Goal: Information Seeking & Learning: Learn about a topic

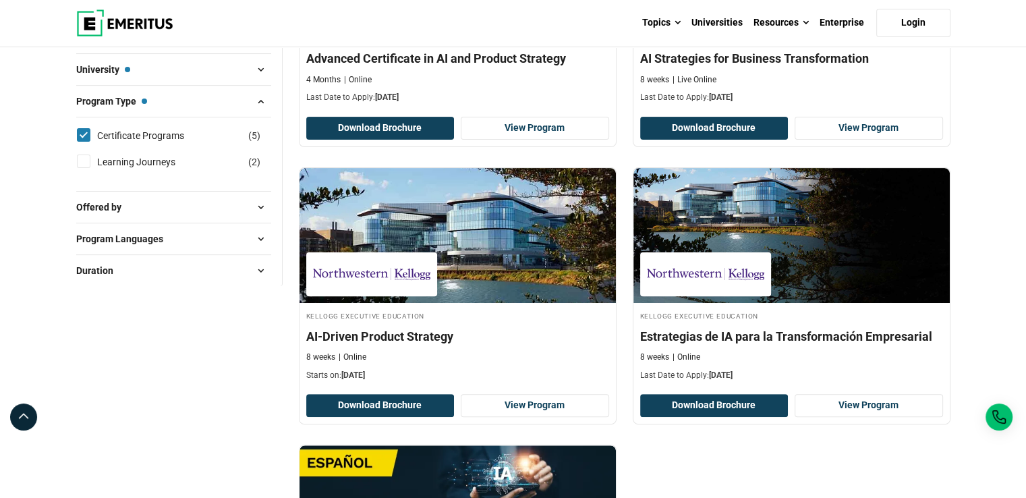
scroll to position [357, 0]
click at [135, 22] on img at bounding box center [124, 22] width 97 height 27
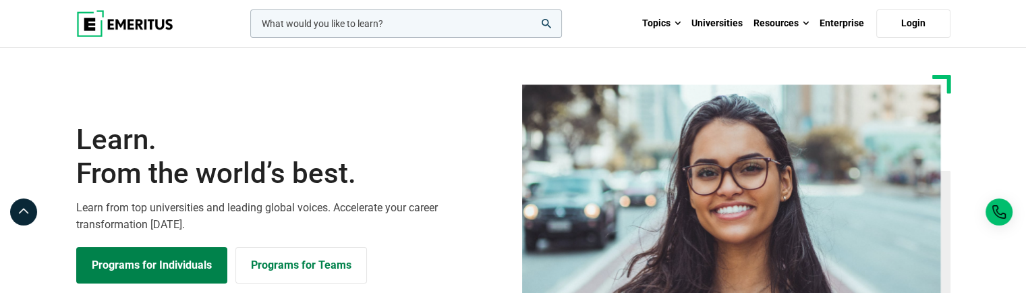
click at [549, 25] on icon "search" at bounding box center [546, 23] width 9 height 9
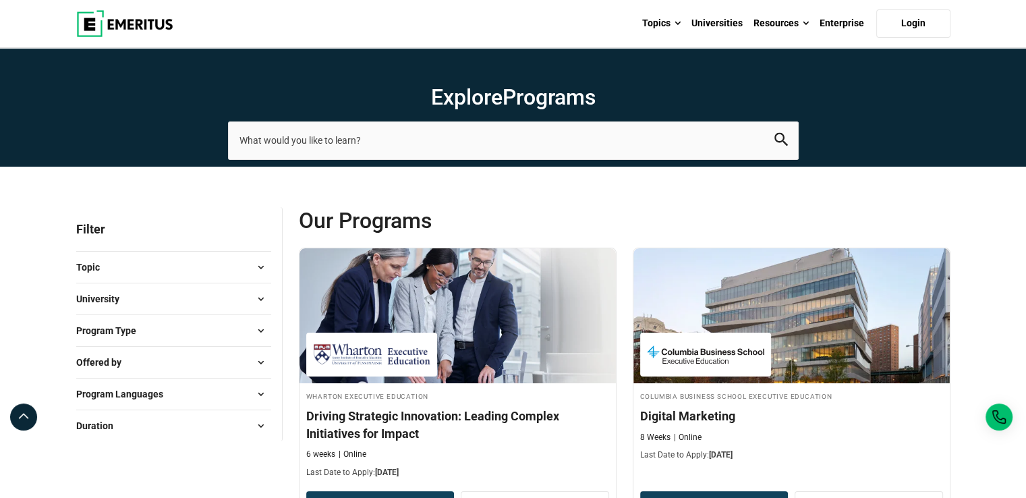
click at [156, 292] on button "University" at bounding box center [173, 299] width 195 height 20
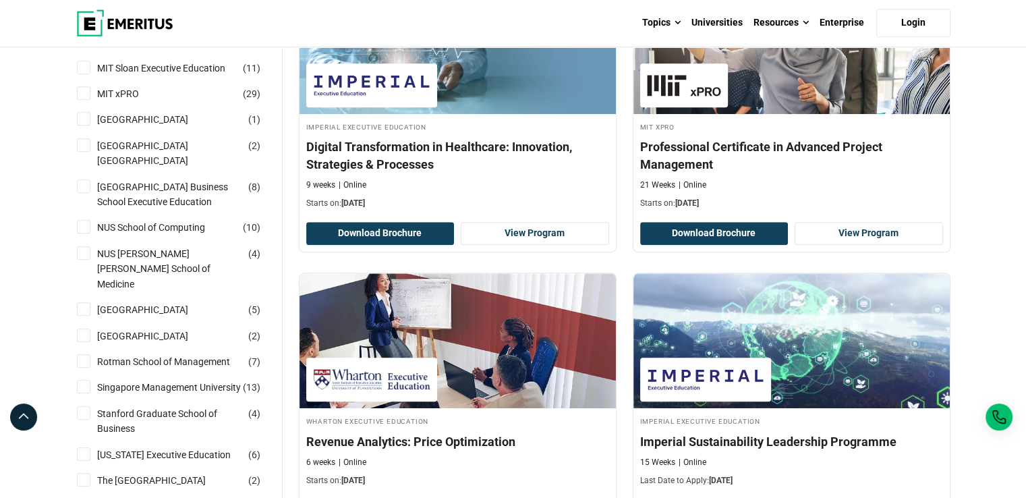
scroll to position [1134, 0]
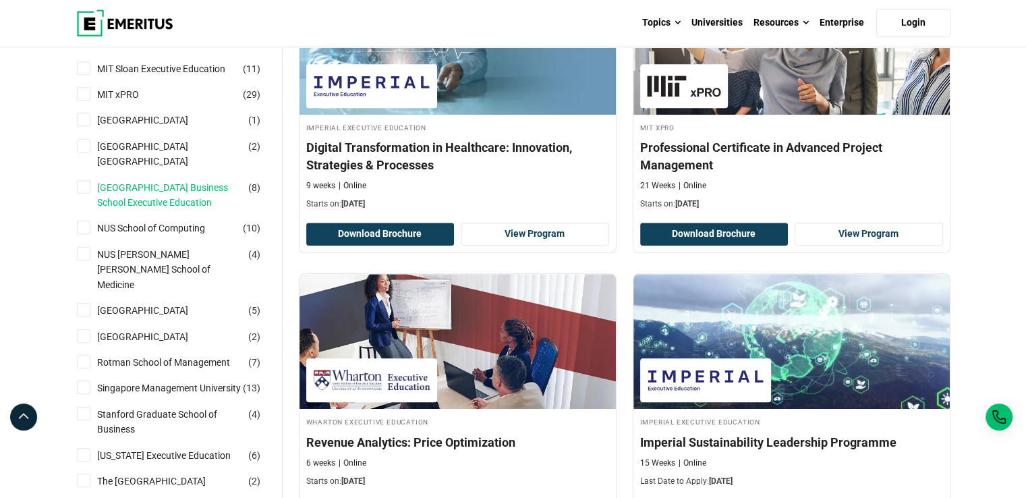
click at [138, 183] on link "[GEOGRAPHIC_DATA] Business School Executive Education" at bounding box center [183, 195] width 172 height 30
checkbox input "true"
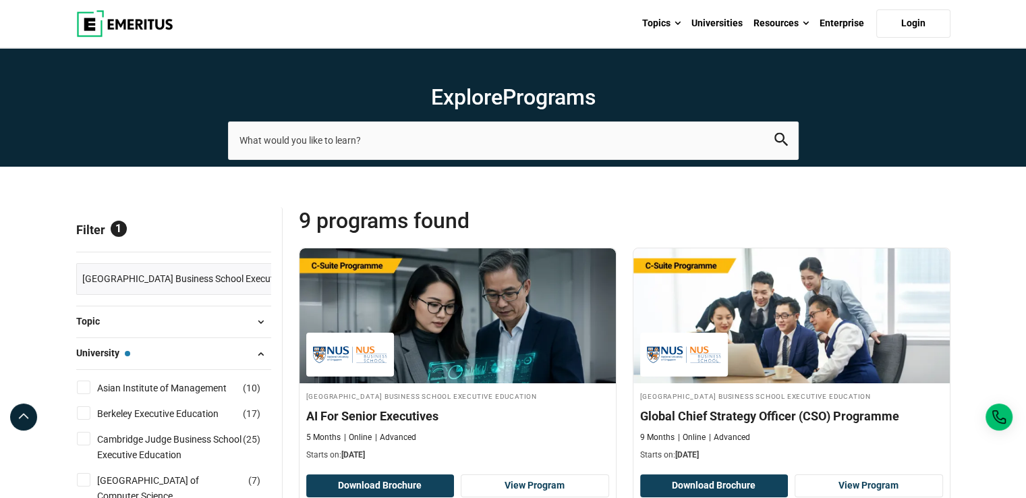
click at [143, 353] on button "University — National University of Singapore Business School Executive Educati…" at bounding box center [173, 353] width 195 height 20
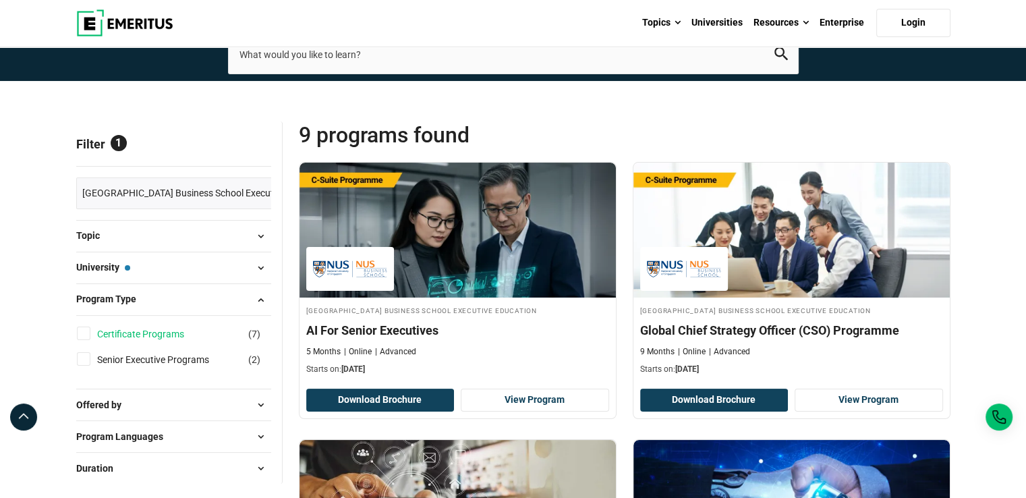
scroll to position [85, 0]
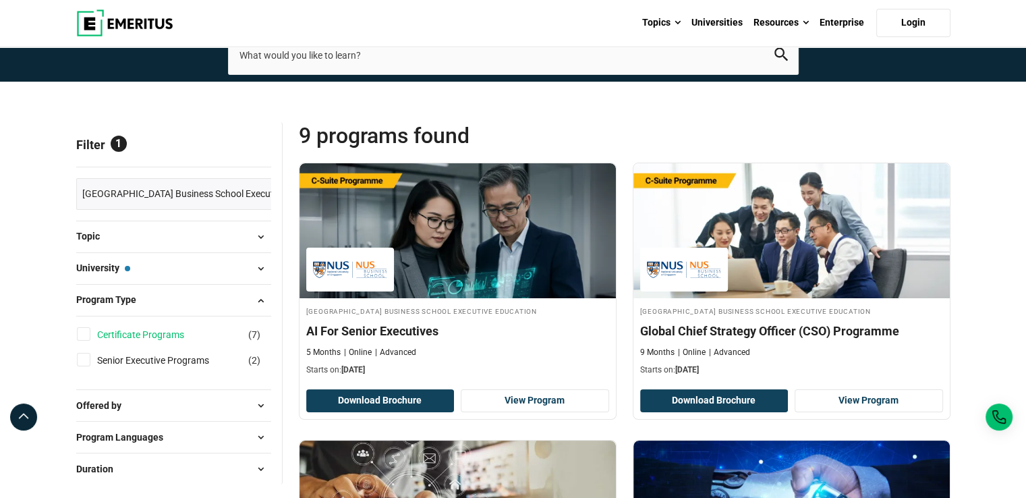
click at [144, 330] on link "Certificate Programs" at bounding box center [154, 334] width 114 height 15
checkbox input "true"
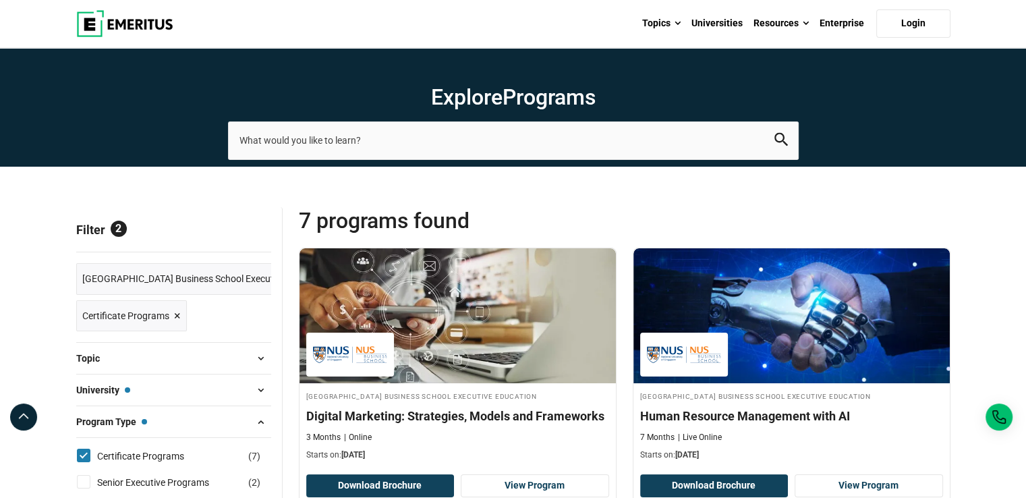
click at [183, 426] on button "Program Type — Certificate Programs" at bounding box center [173, 421] width 195 height 20
click at [185, 362] on button "Topic" at bounding box center [173, 358] width 195 height 20
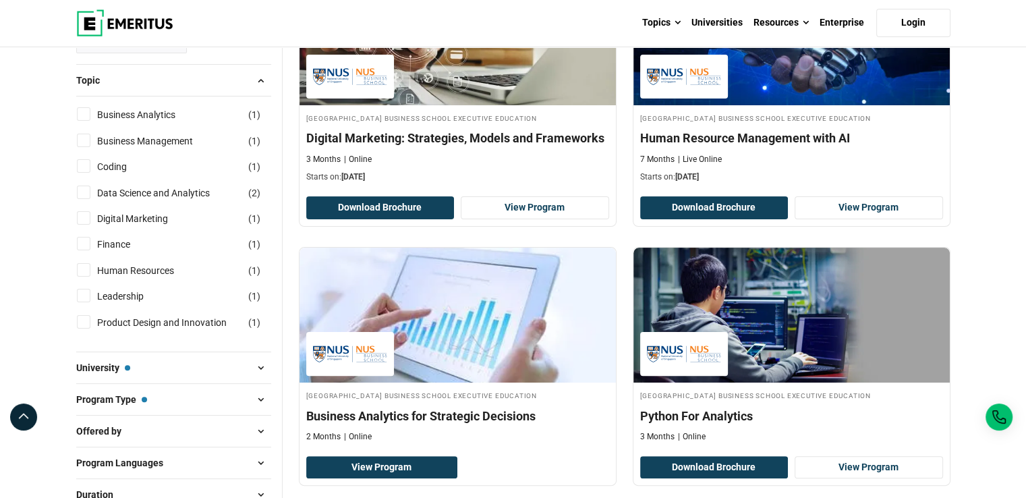
scroll to position [279, 0]
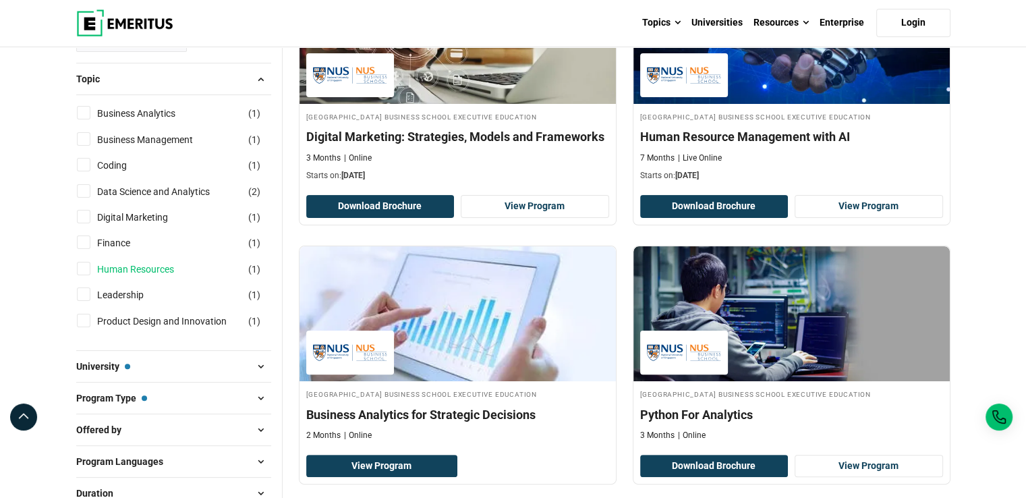
click at [134, 268] on link "Human Resources" at bounding box center [149, 269] width 104 height 15
checkbox input "true"
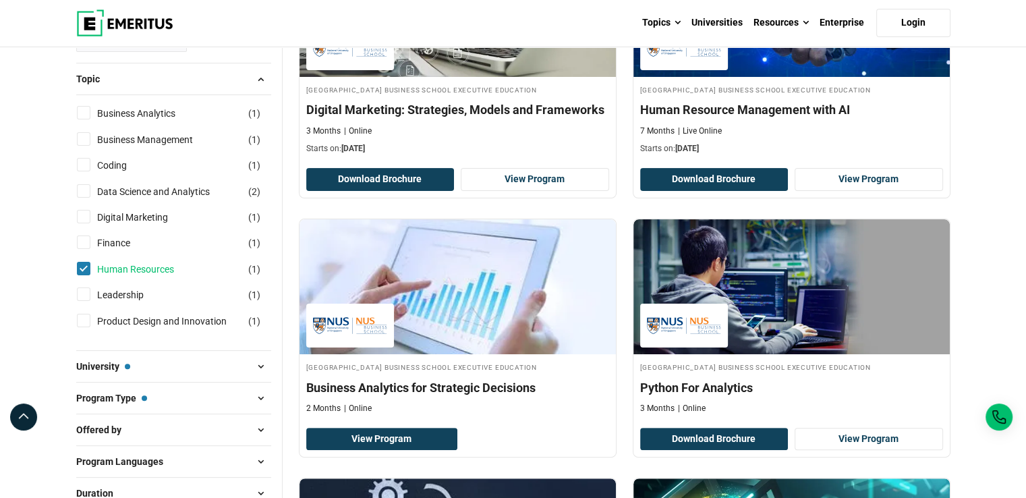
scroll to position [278, 0]
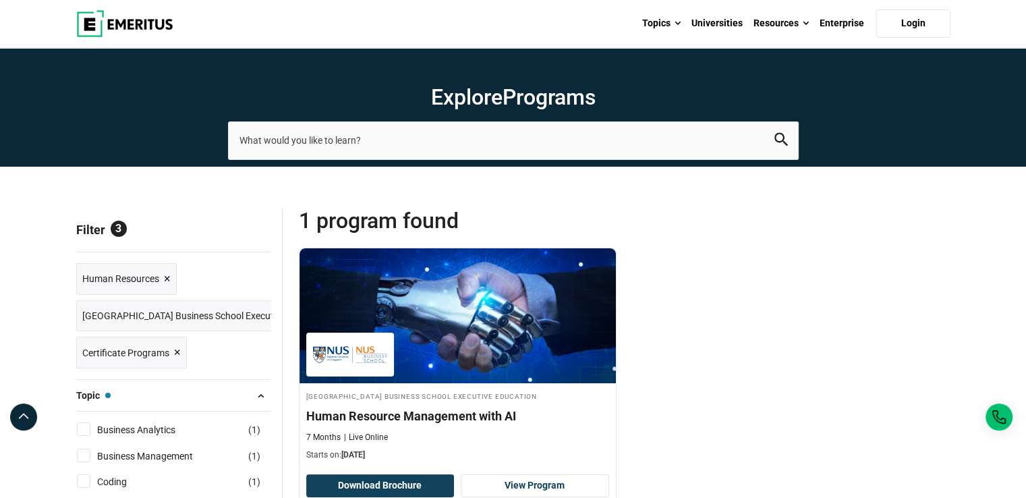
click at [774, 248] on div "National University of Singapore Business School Executive Education Human Reso…" at bounding box center [625, 386] width 668 height 277
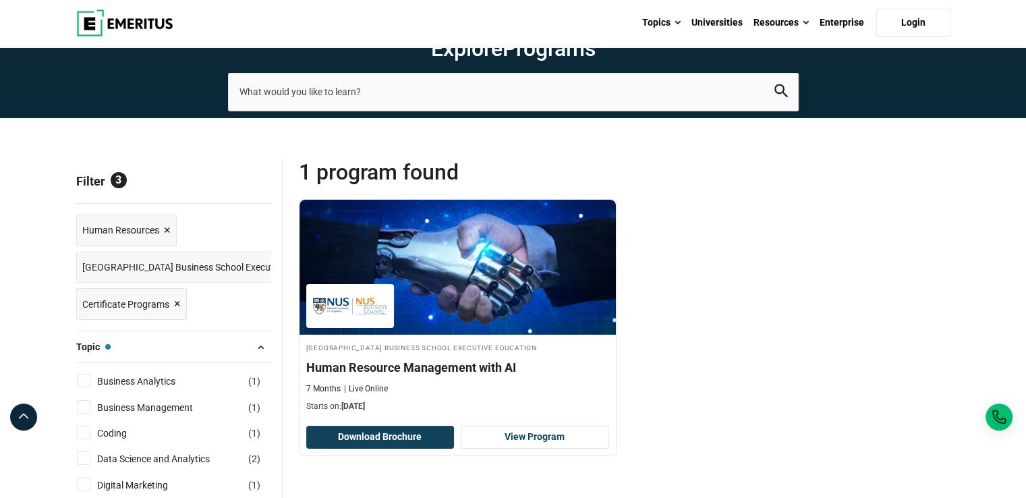
click at [200, 343] on button "Topic — Human Resources" at bounding box center [173, 347] width 195 height 20
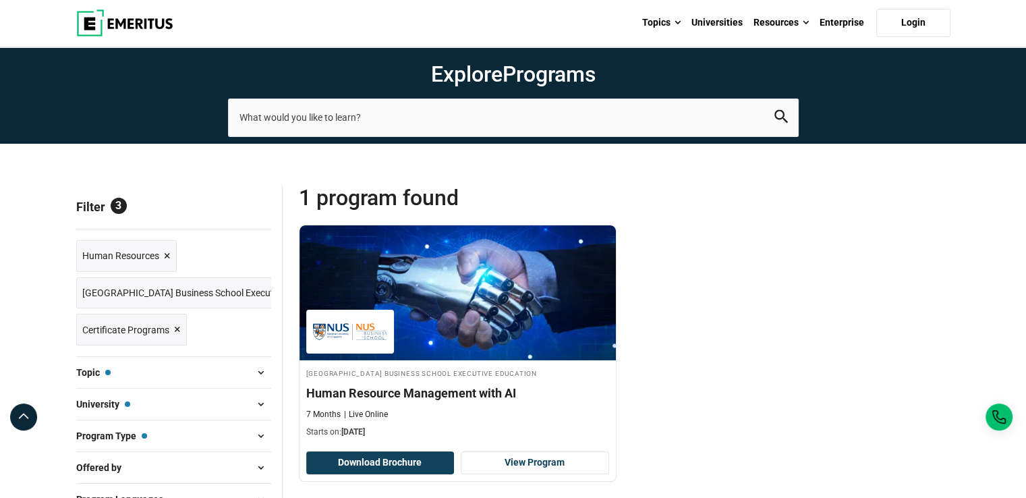
scroll to position [22, 0]
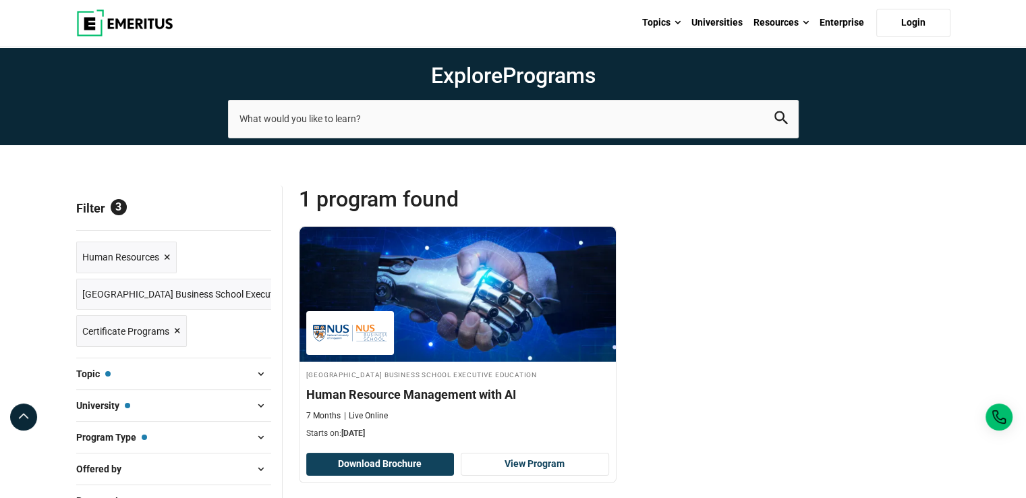
click at [814, 286] on div "National University of Singapore Business School Executive Education Human Reso…" at bounding box center [625, 364] width 668 height 277
